Goal: Check status: Check status

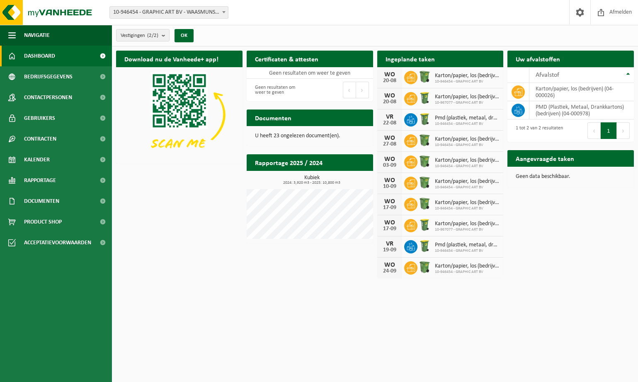
click at [440, 75] on span "Karton/papier, los (bedrijven)" at bounding box center [467, 76] width 65 height 7
click at [413, 78] on icon at bounding box center [411, 77] width 8 height 7
click at [444, 96] on span "Karton/papier, los (bedrijven)" at bounding box center [467, 97] width 65 height 7
click at [414, 97] on icon at bounding box center [411, 99] width 8 height 8
click at [428, 57] on h2 "Ingeplande taken" at bounding box center [410, 59] width 66 height 16
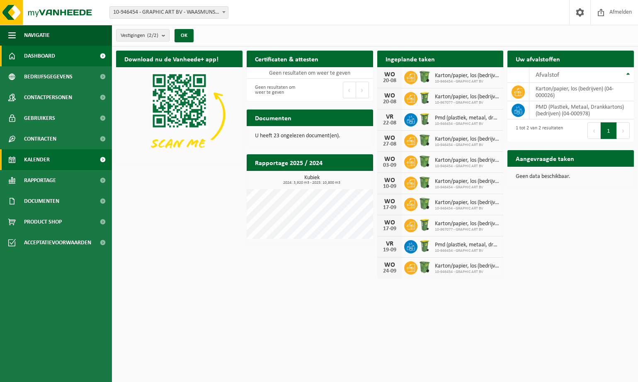
click at [41, 158] on span "Kalender" at bounding box center [37, 159] width 26 height 21
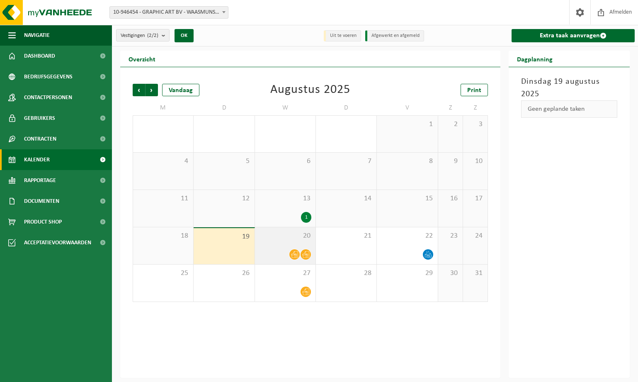
click at [295, 253] on icon at bounding box center [294, 254] width 7 height 7
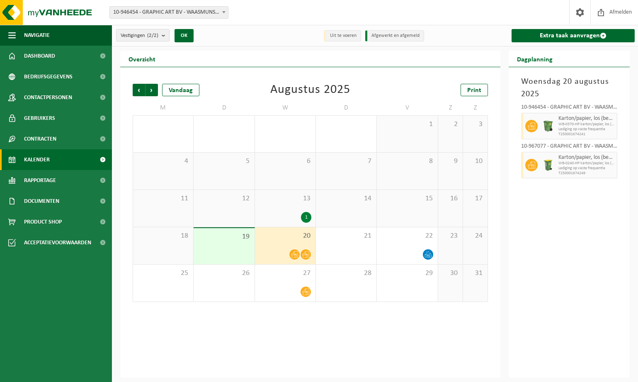
click at [305, 215] on div "1" at bounding box center [306, 217] width 10 height 11
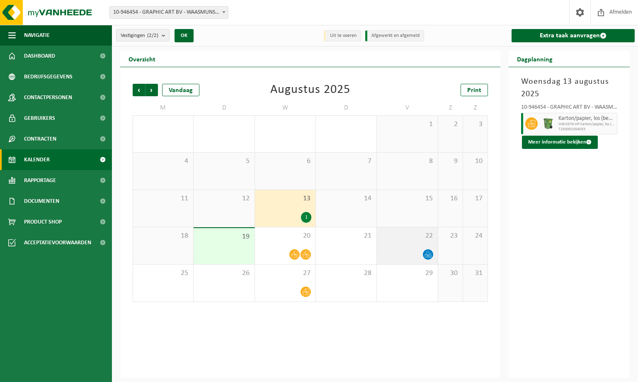
click at [427, 251] on icon at bounding box center [428, 254] width 7 height 7
